Goal: Task Accomplishment & Management: Complete application form

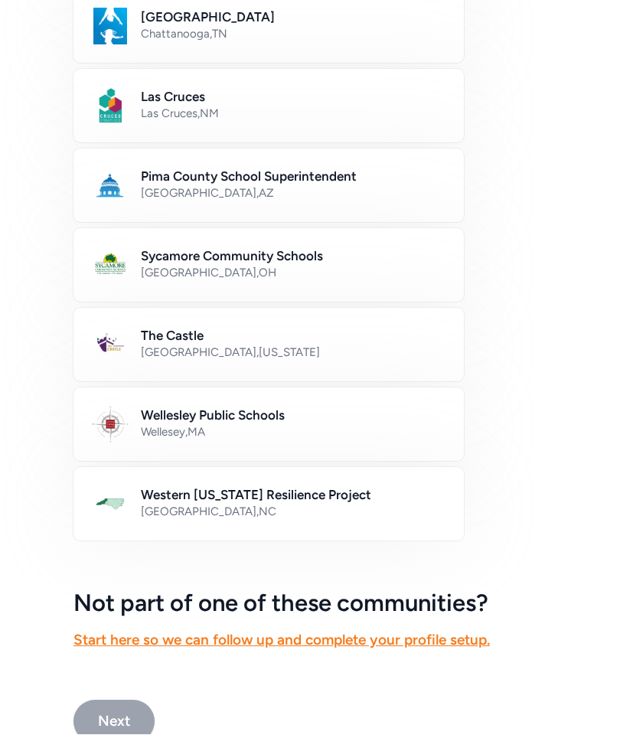
scroll to position [790, 0]
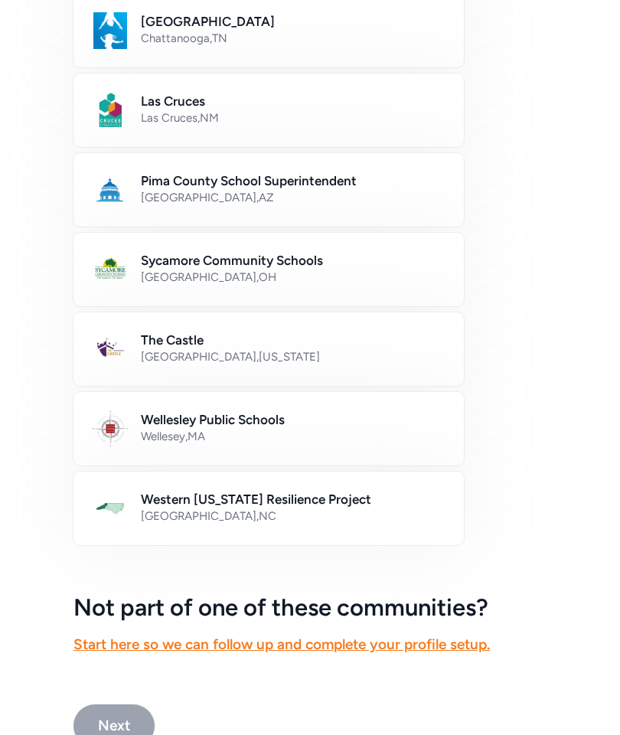
click at [370, 354] on div "[GEOGRAPHIC_DATA] , [US_STATE]" at bounding box center [293, 356] width 305 height 15
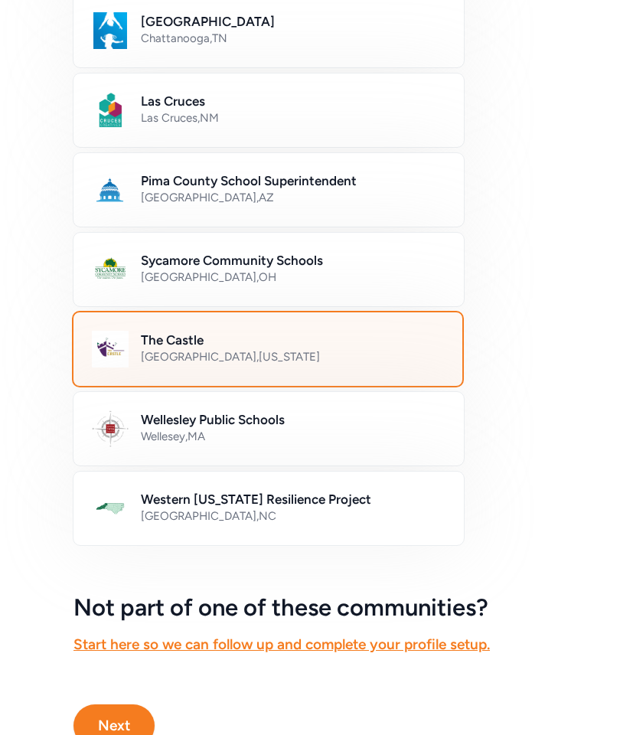
click at [128, 725] on button "Next" at bounding box center [113, 725] width 81 height 43
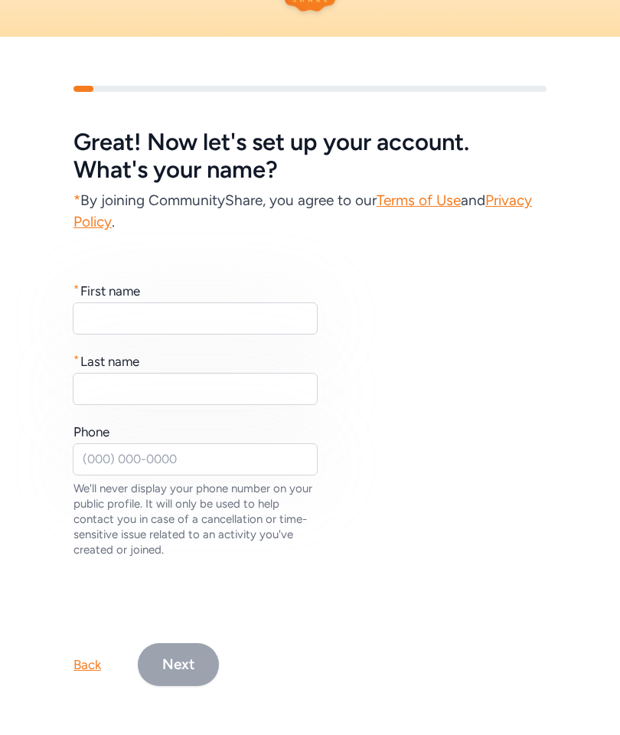
scroll to position [86, 0]
click at [266, 332] on input "text" at bounding box center [195, 318] width 245 height 32
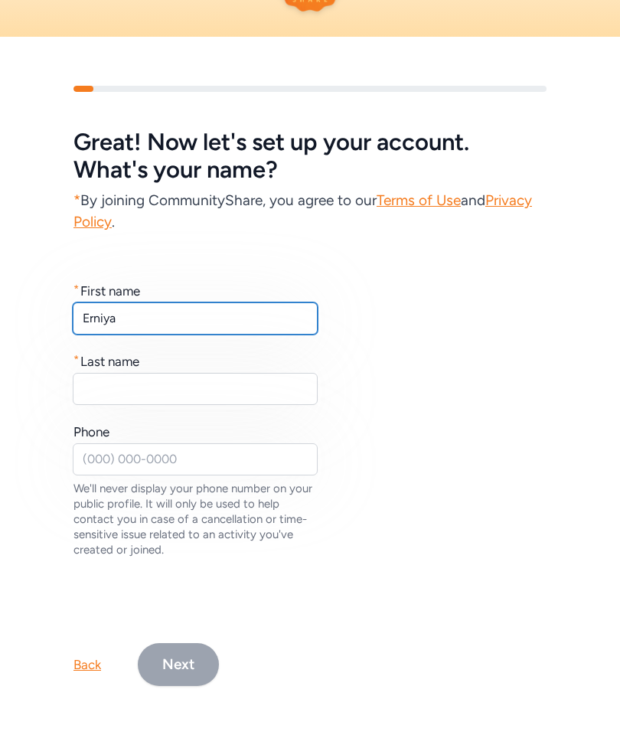
type input "Erniya"
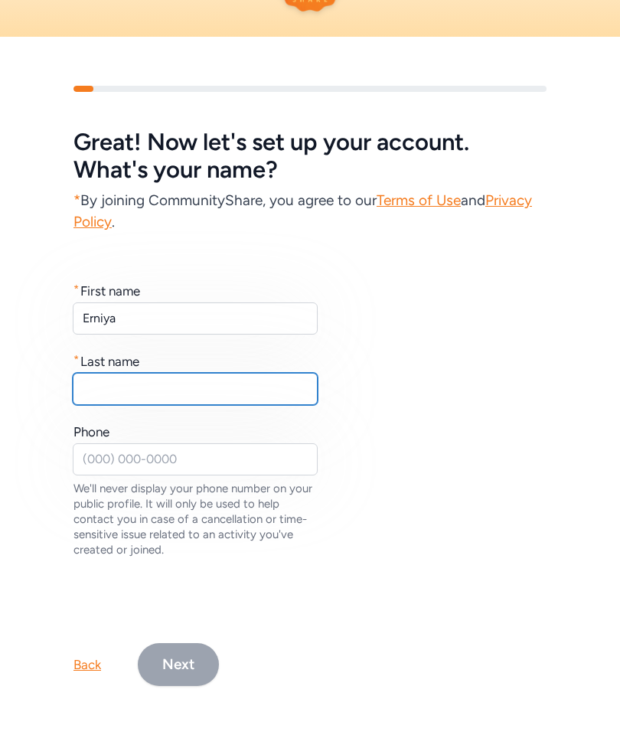
click at [236, 387] on input "text" at bounding box center [195, 389] width 245 height 32
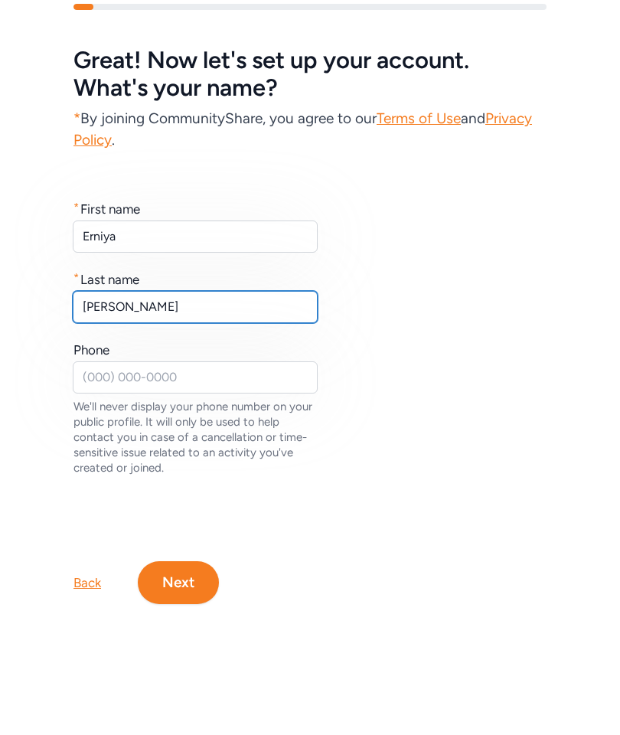
type input "[PERSON_NAME]"
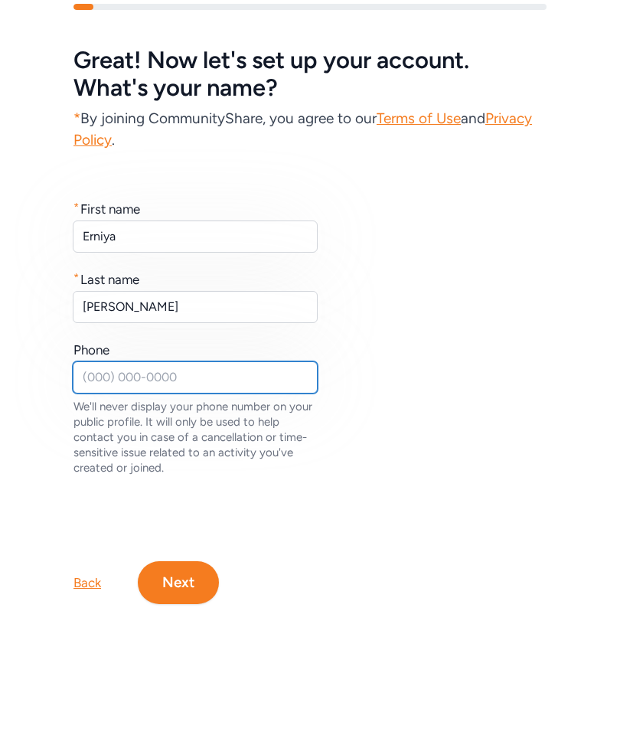
click at [236, 443] on input "text" at bounding box center [195, 459] width 245 height 32
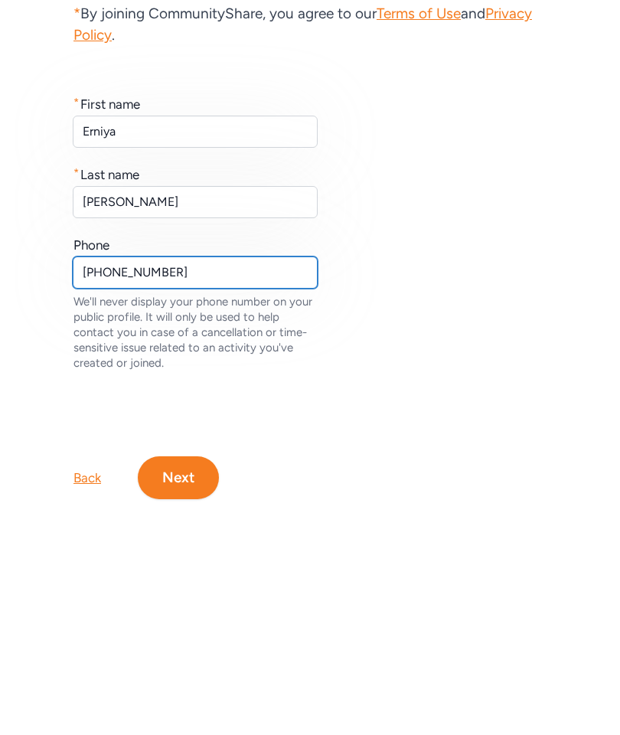
type input "[PHONE_NUMBER]"
click at [405, 324] on div "* First name [PERSON_NAME] * Last name [PERSON_NAME] Phone [PHONE_NUMBER] We'll…" at bounding box center [309, 419] width 473 height 275
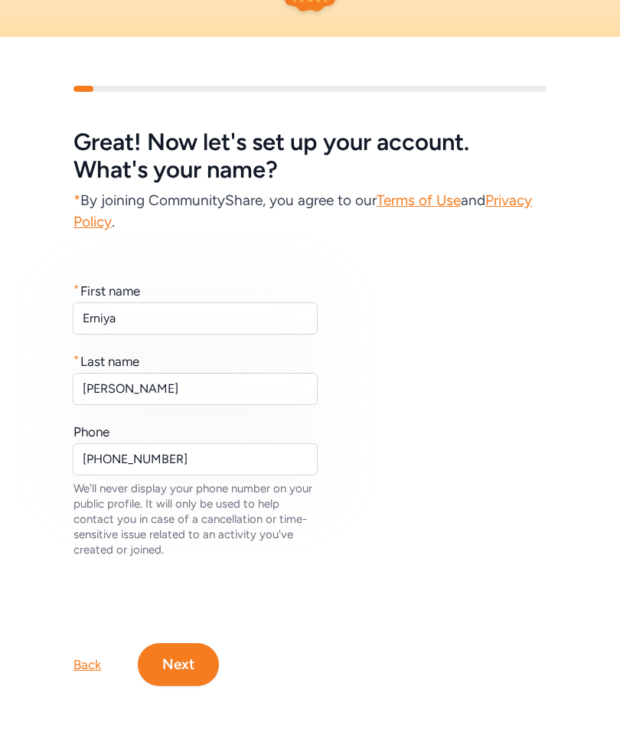
click at [0, 326] on div "* First name [PERSON_NAME] * Last name [PERSON_NAME] Phone [PHONE_NUMBER] We'll…" at bounding box center [310, 395] width 620 height 324
click at [187, 725] on div "Great! Now let's set up your account. What's your name? * By joining CommunityS…" at bounding box center [310, 386] width 620 height 698
click at [173, 673] on button "Next" at bounding box center [178, 664] width 81 height 43
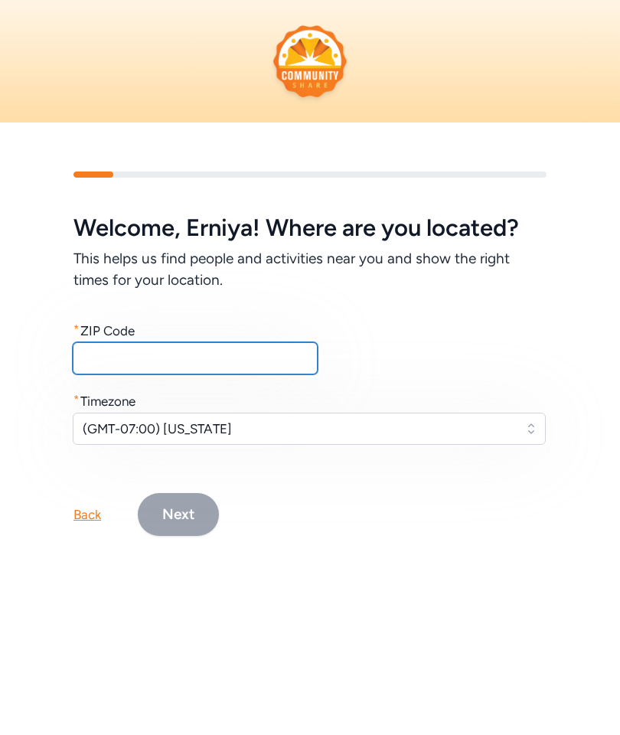
click at [103, 361] on input "text" at bounding box center [195, 358] width 245 height 32
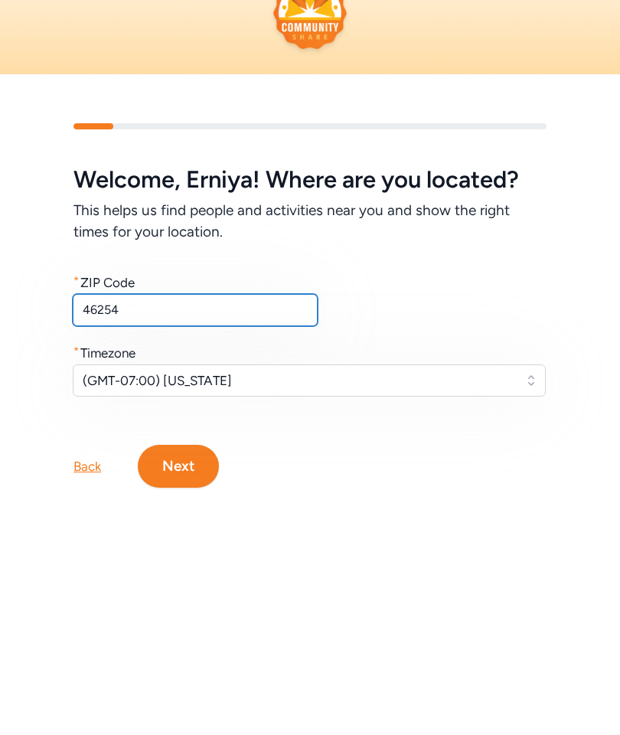
type input "46254"
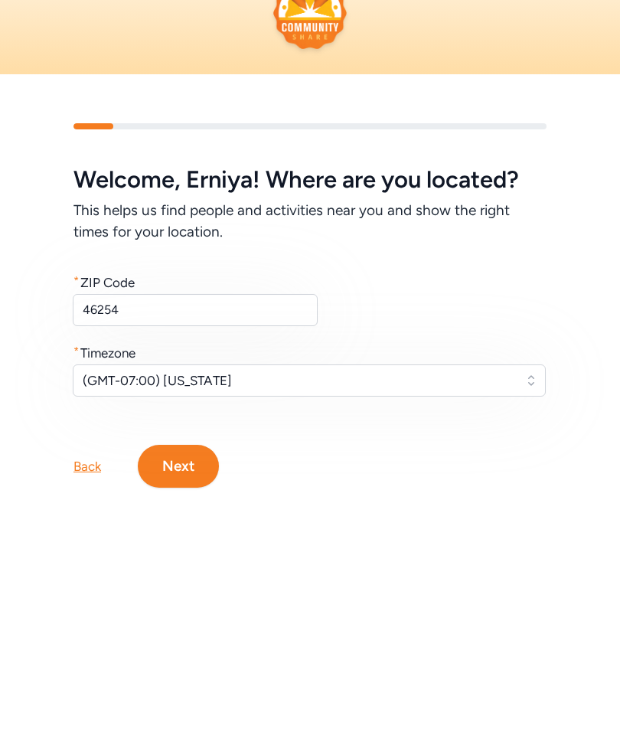
click at [485, 419] on span "(GMT-07:00) [US_STATE]" at bounding box center [299, 428] width 432 height 18
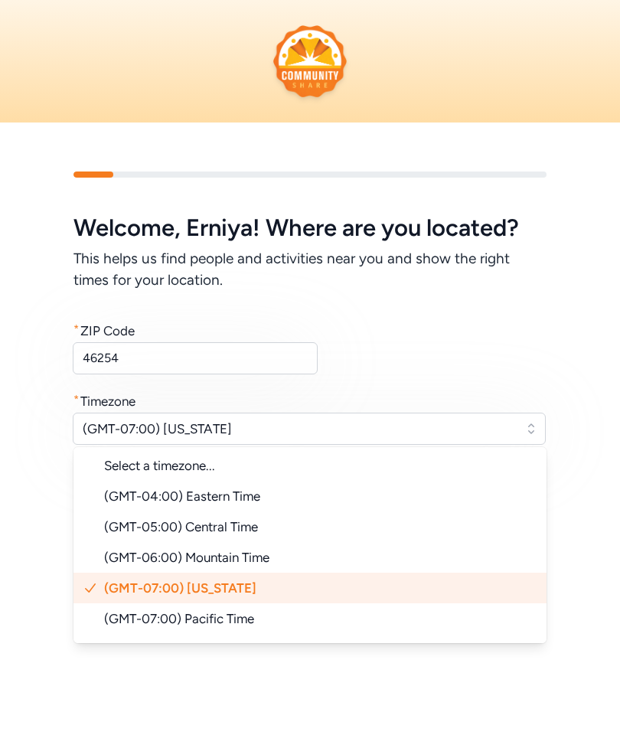
click at [386, 484] on li "(GMT-04:00) Eastern Time" at bounding box center [309, 496] width 473 height 31
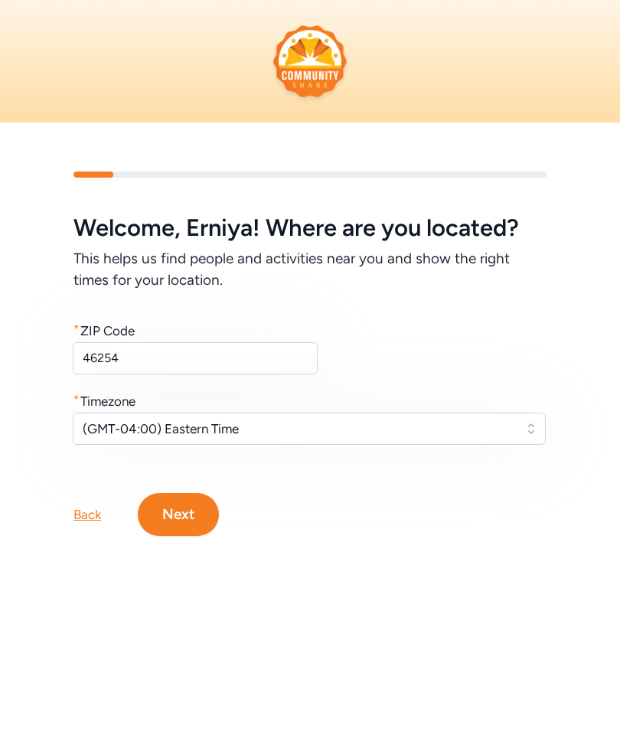
click at [204, 516] on button "Next" at bounding box center [178, 514] width 81 height 43
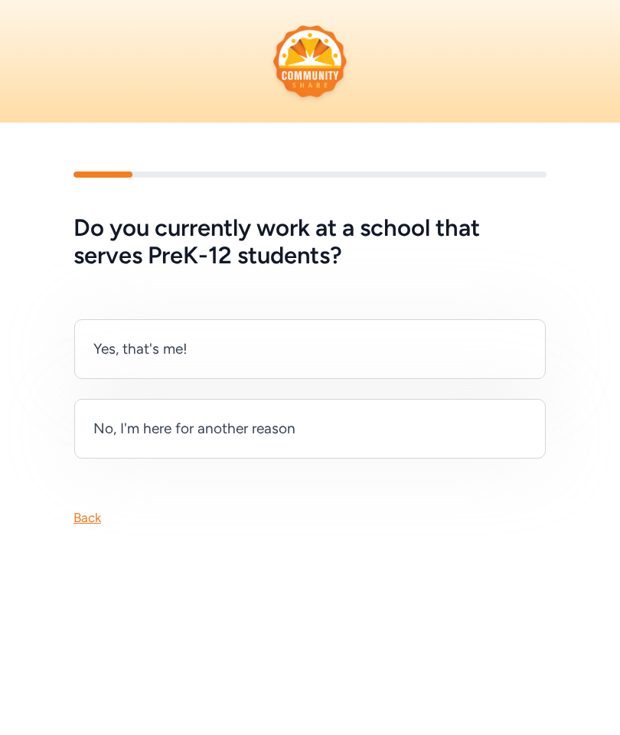
click at [491, 418] on div "No, I'm here for another reason" at bounding box center [309, 429] width 471 height 60
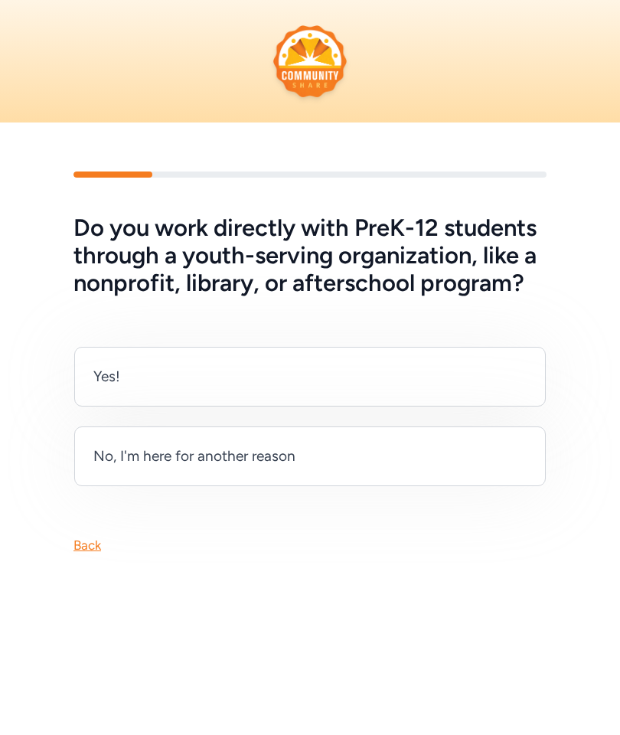
click at [495, 448] on div "No, I'm here for another reason" at bounding box center [309, 456] width 471 height 60
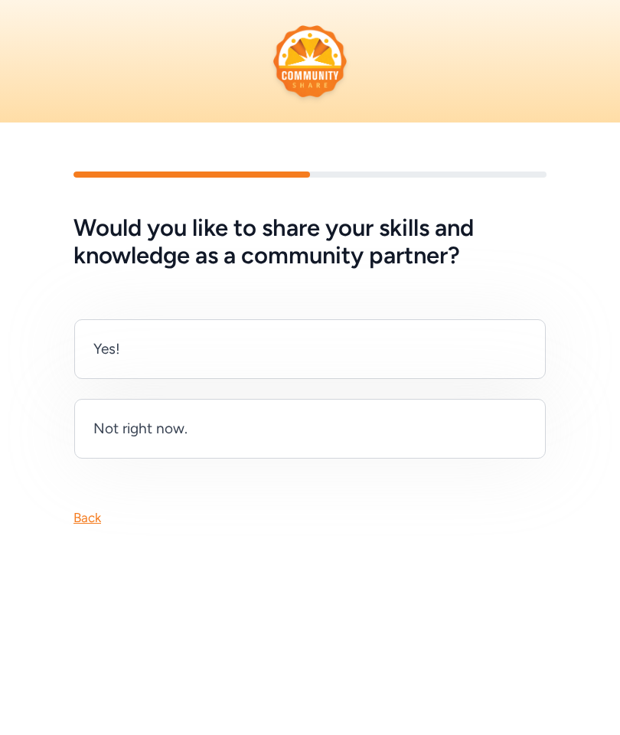
click at [512, 349] on div "Yes!" at bounding box center [309, 349] width 471 height 60
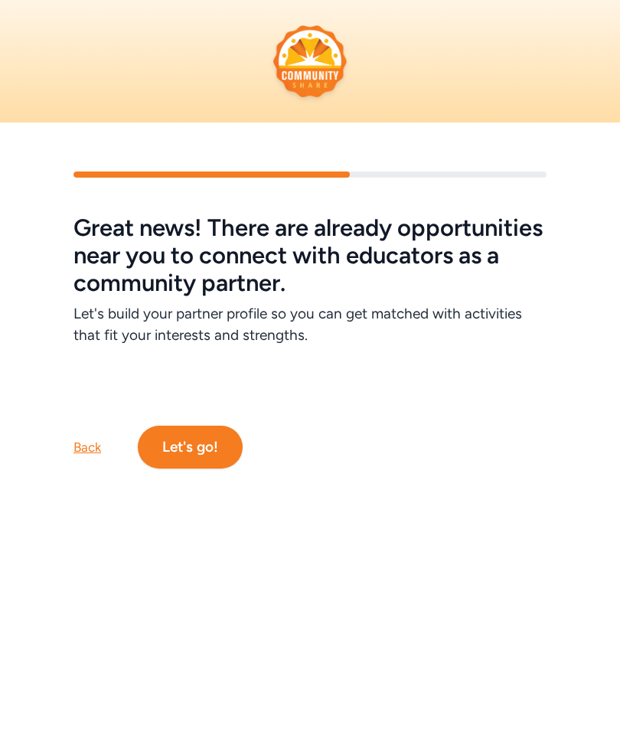
click at [98, 451] on div "Back" at bounding box center [87, 447] width 28 height 18
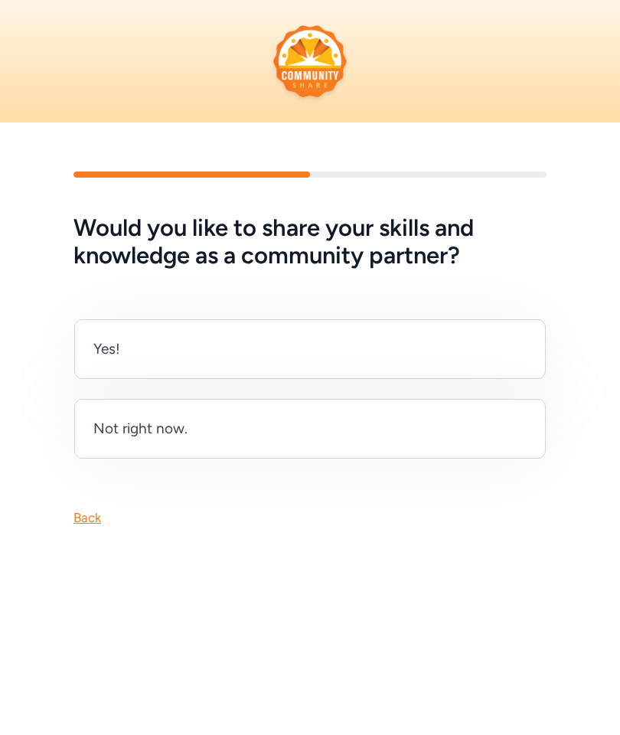
click at [476, 432] on div "Not right now." at bounding box center [309, 429] width 471 height 60
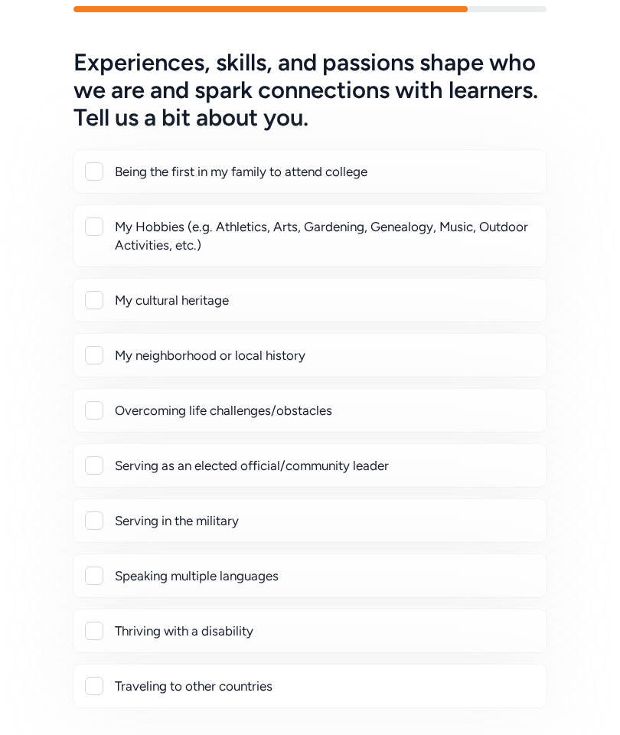
scroll to position [155, 0]
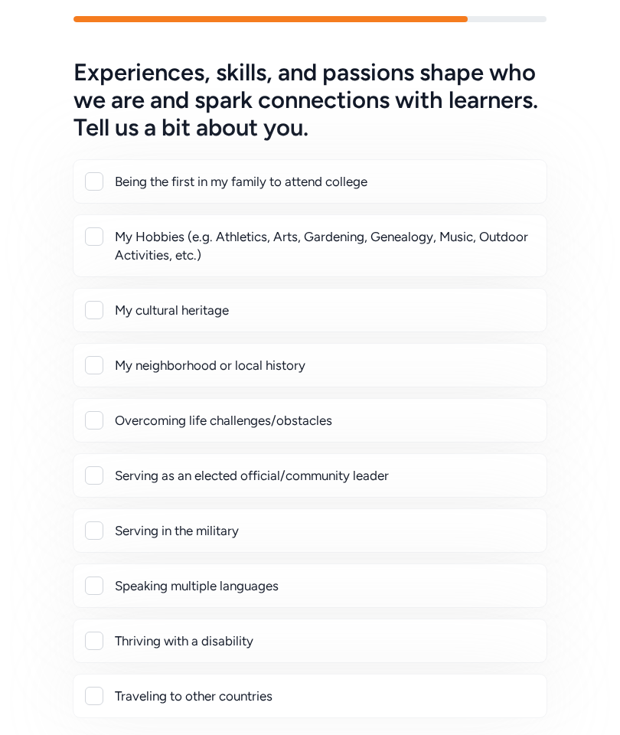
click at [497, 318] on div "My cultural heritage" at bounding box center [324, 310] width 419 height 18
checkbox input "true"
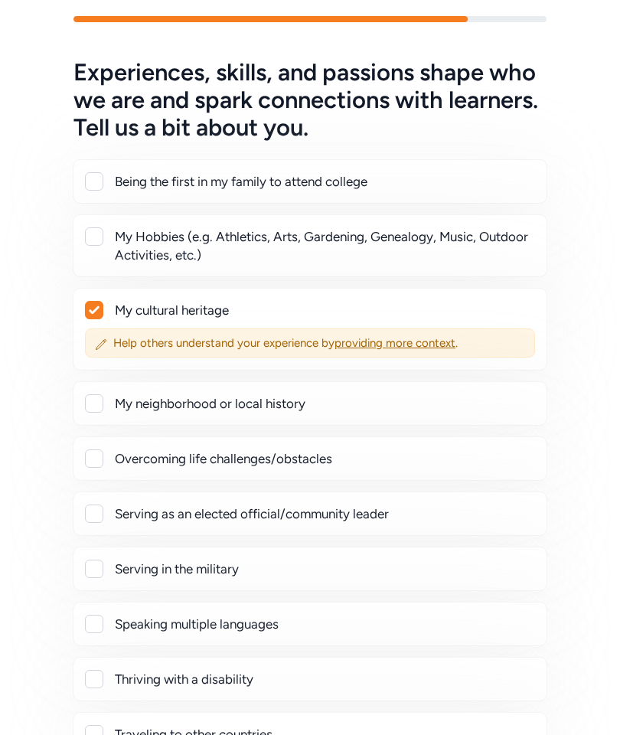
click at [478, 187] on div "Being the first in my family to attend college" at bounding box center [324, 181] width 419 height 18
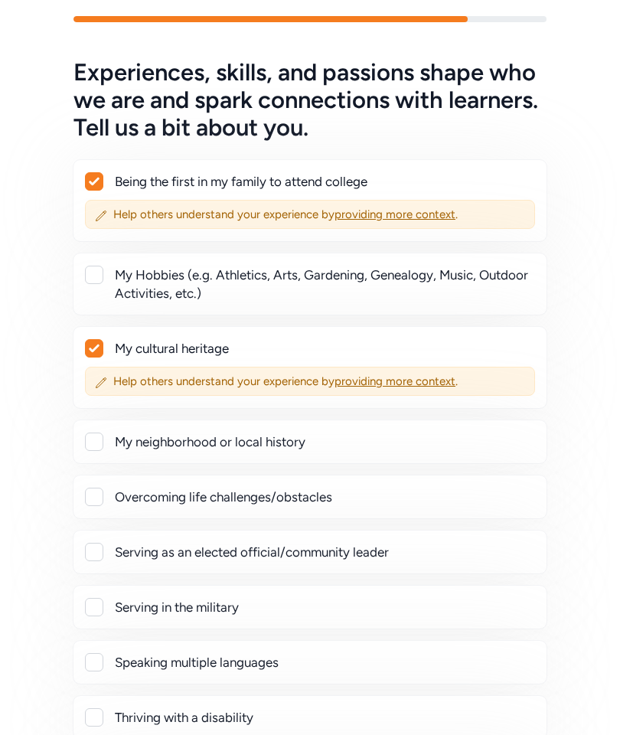
click at [88, 187] on div at bounding box center [94, 181] width 17 height 17
checkbox input "false"
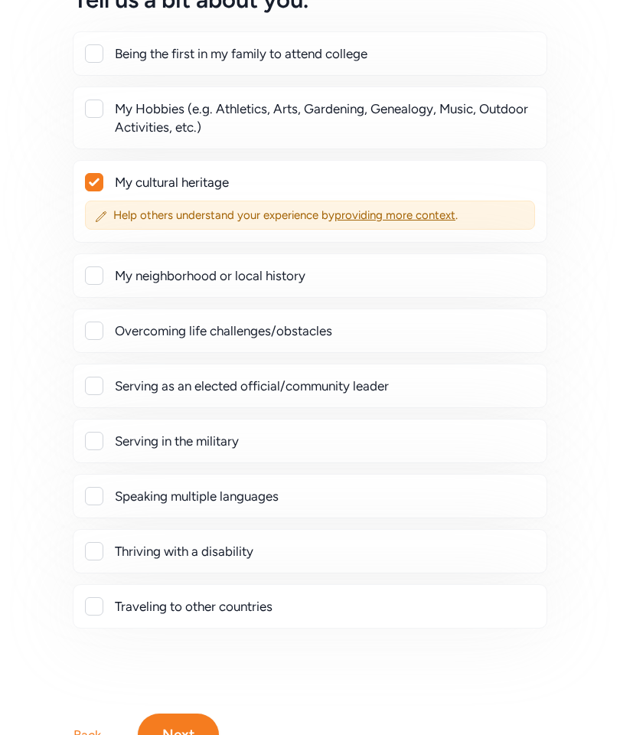
scroll to position [283, 0]
click at [402, 503] on div "Speaking multiple languages" at bounding box center [324, 496] width 419 height 18
checkbox input "true"
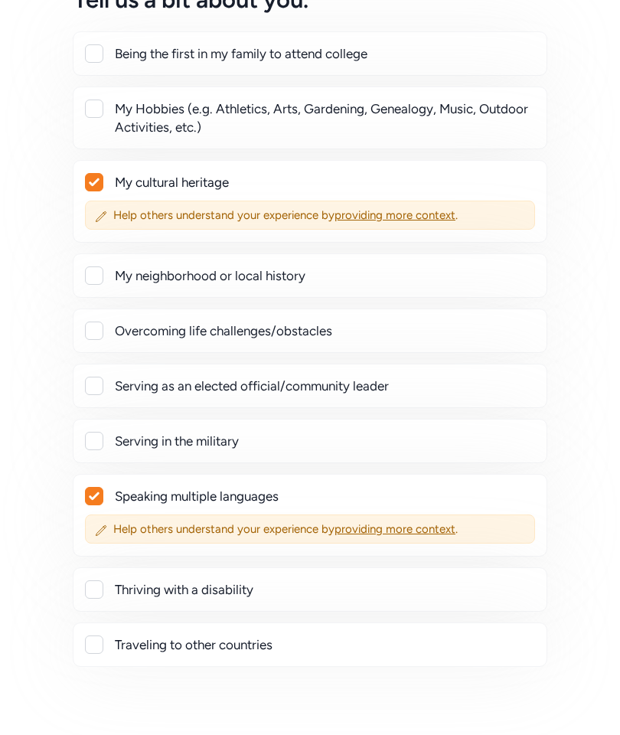
click at [532, 132] on div "My Hobbies (e.g. Athletics, Arts, Gardening, Genealogy, Music, Outdoor Activiti…" at bounding box center [324, 117] width 419 height 37
checkbox input "true"
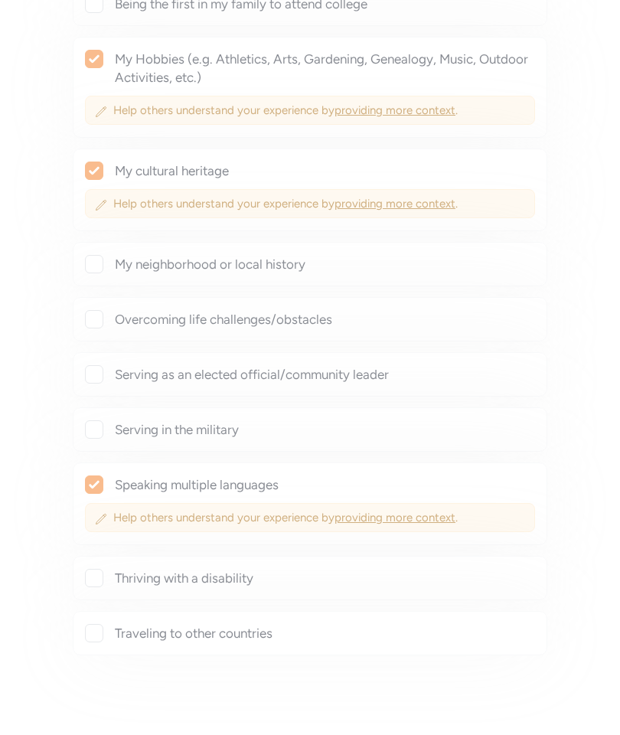
scroll to position [333, 0]
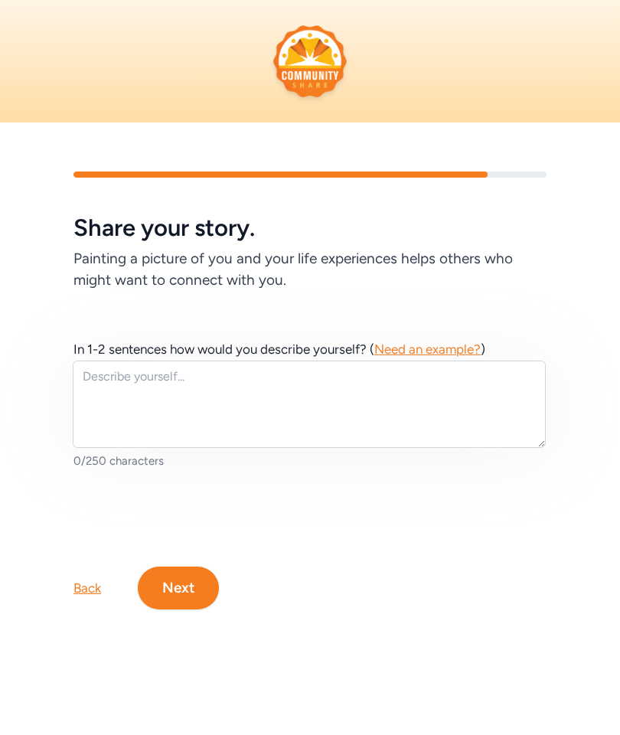
click at [181, 605] on button "Next" at bounding box center [178, 587] width 81 height 43
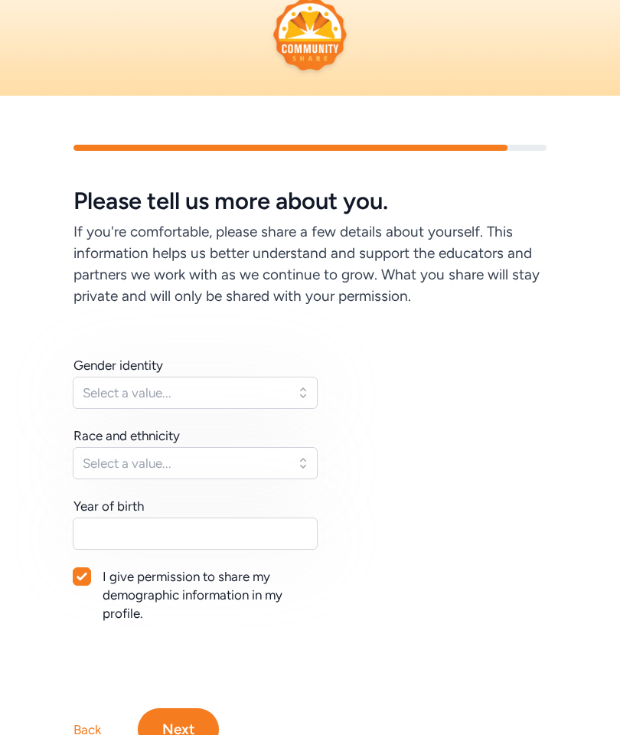
scroll to position [92, 0]
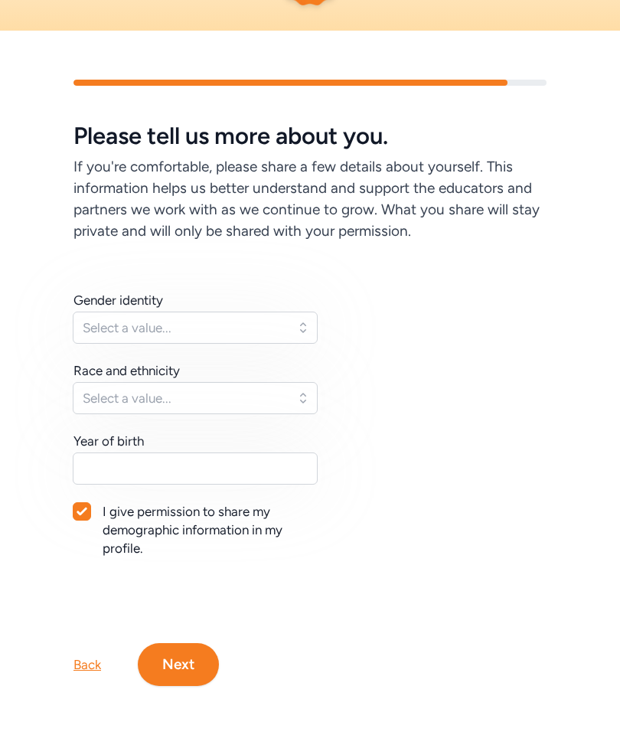
click at [289, 322] on button "Select a value..." at bounding box center [195, 327] width 245 height 32
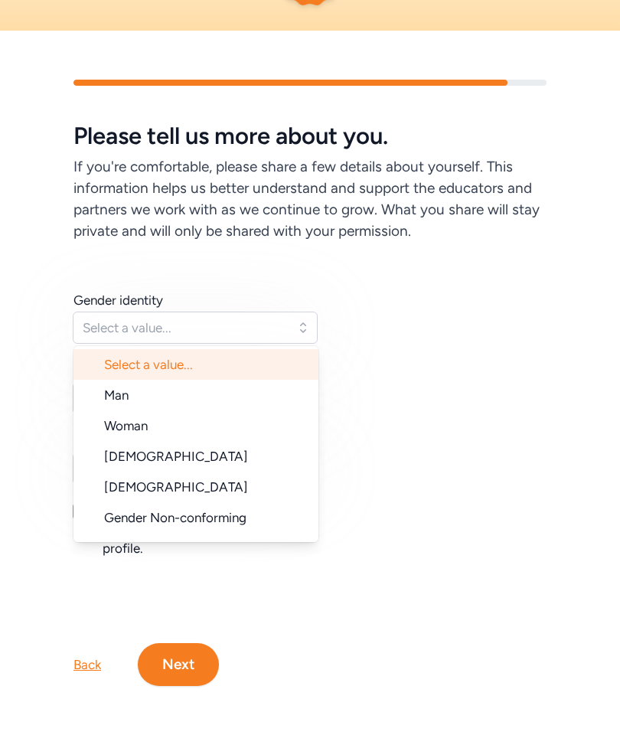
click at [234, 426] on li "Woman" at bounding box center [195, 425] width 245 height 31
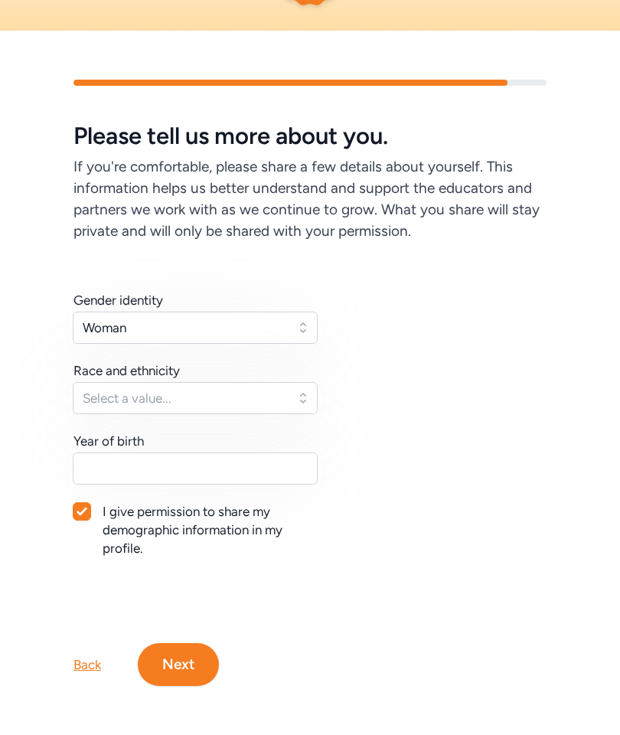
click at [282, 409] on button "Select a value..." at bounding box center [195, 398] width 245 height 32
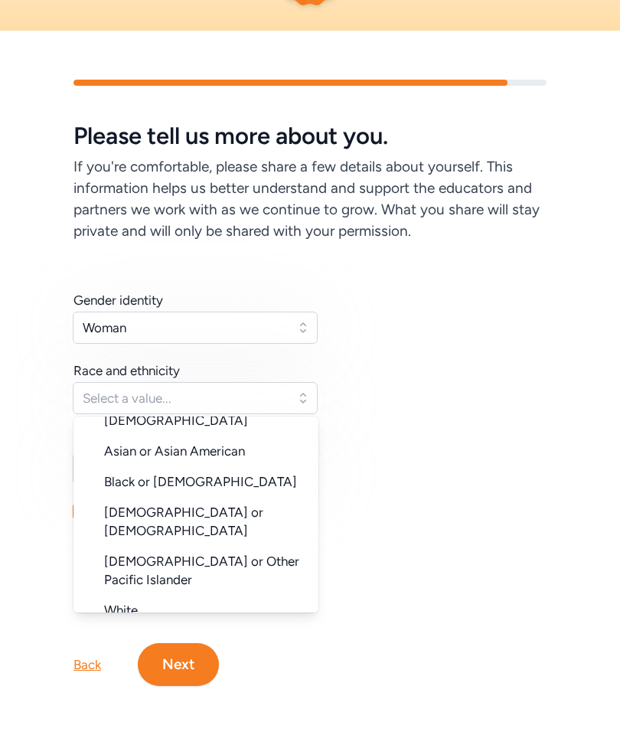
scroll to position [80, 0]
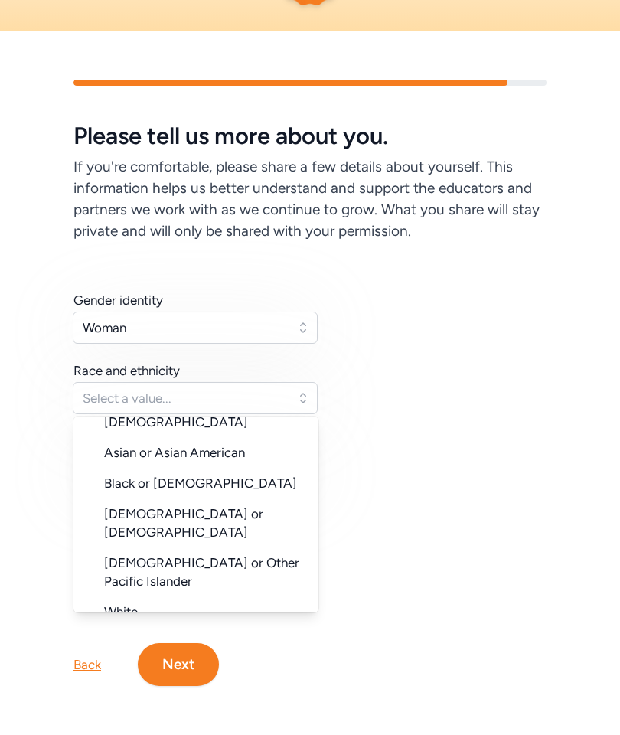
click at [274, 471] on li "Black or [DEMOGRAPHIC_DATA]" at bounding box center [195, 483] width 245 height 31
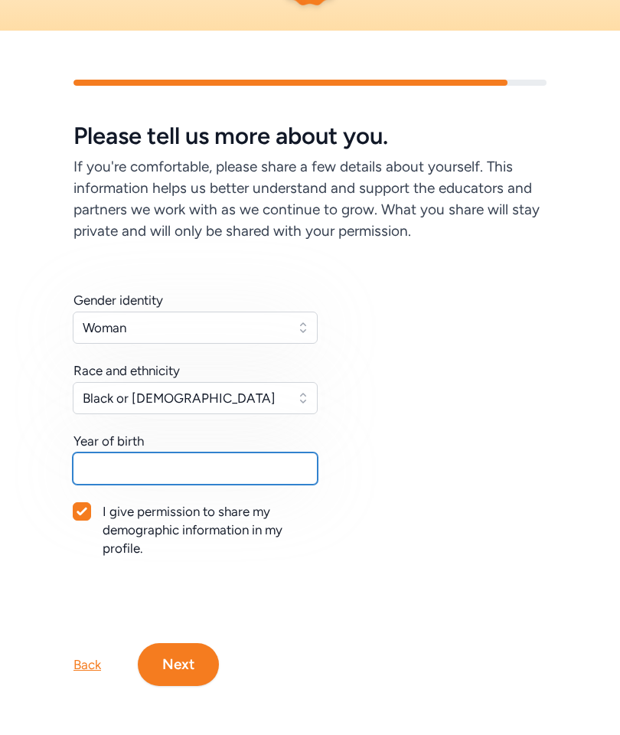
click at [279, 479] on input "text" at bounding box center [195, 468] width 245 height 32
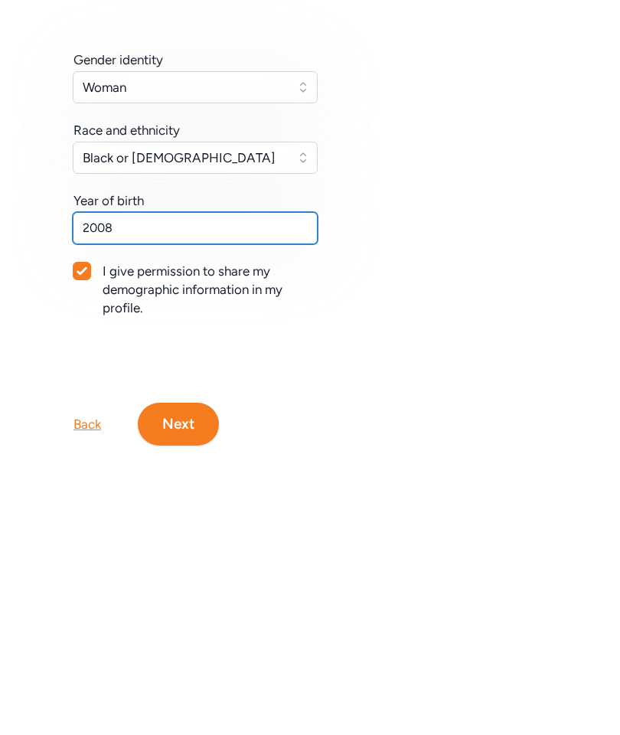
type input "2008"
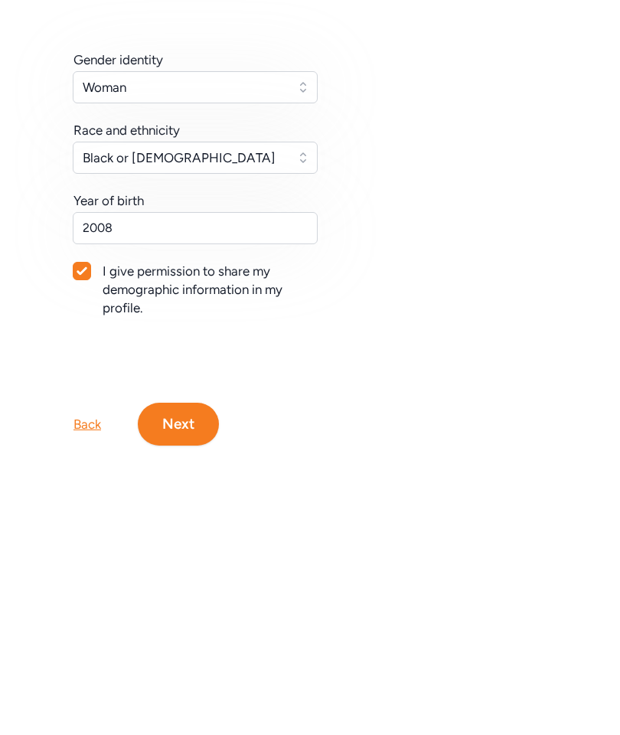
click at [191, 643] on button "Next" at bounding box center [178, 664] width 81 height 43
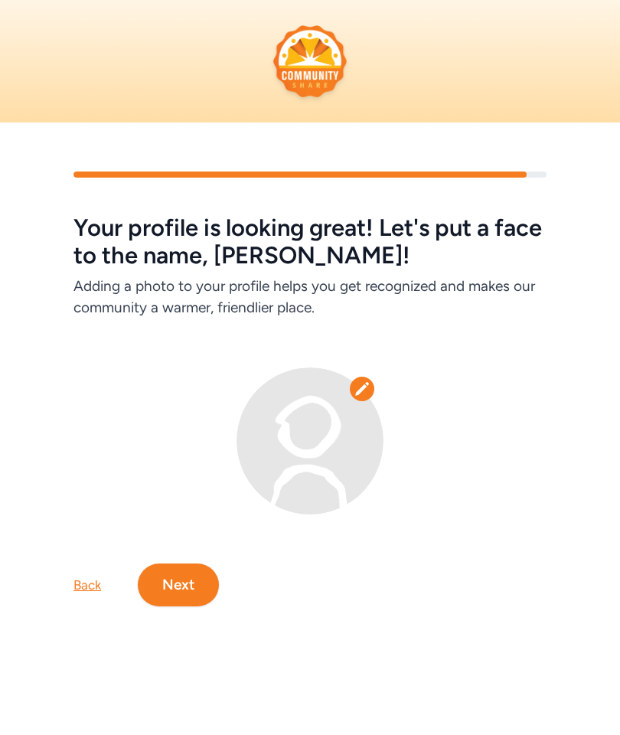
click at [183, 575] on button "Next" at bounding box center [178, 584] width 81 height 43
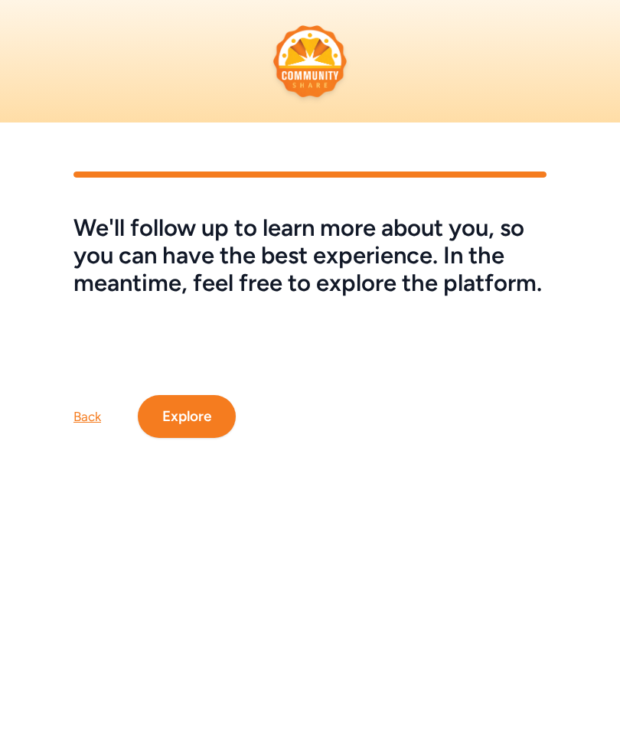
click at [213, 425] on button "Explore" at bounding box center [187, 416] width 98 height 43
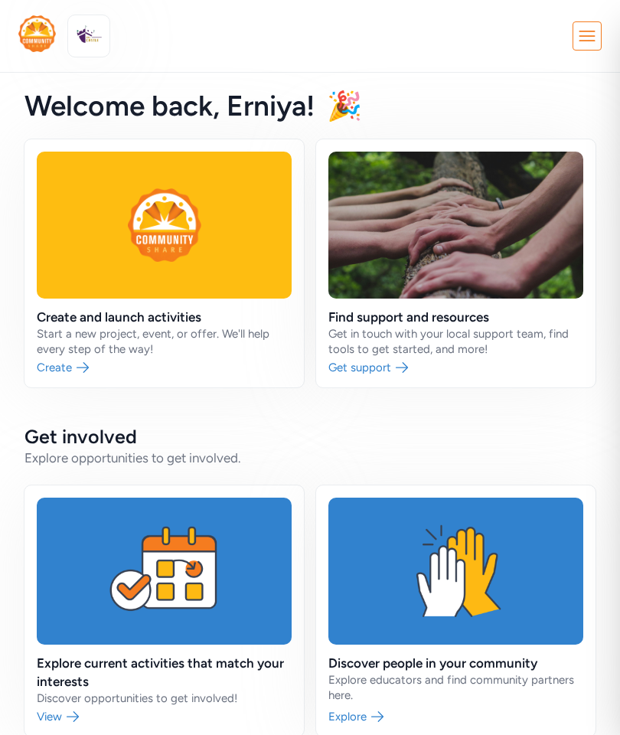
click at [344, 722] on link at bounding box center [455, 610] width 279 height 251
